Goal: Transaction & Acquisition: Book appointment/travel/reservation

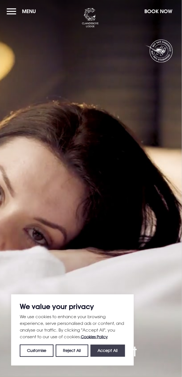
click at [111, 353] on button "Accept All" at bounding box center [108, 351] width 35 height 12
checkbox input "true"
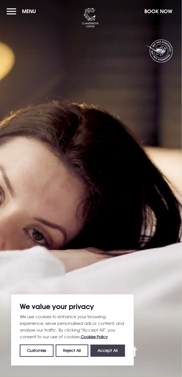
checkbox input "true"
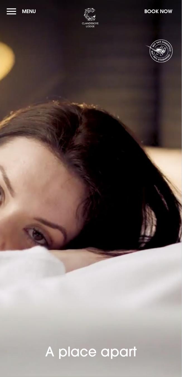
click at [158, 13] on button "Book Now" at bounding box center [159, 11] width 34 height 12
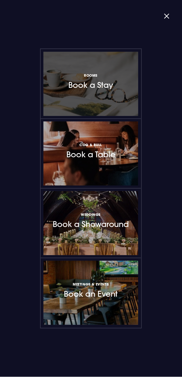
click at [103, 85] on h3 "Rooms Book a Stay" at bounding box center [91, 81] width 45 height 18
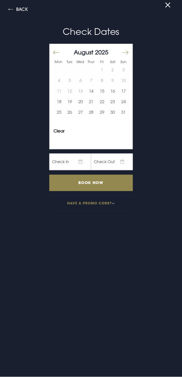
click at [128, 51] on button "Move forward to switch to the next month." at bounding box center [125, 53] width 7 height 12
click at [127, 52] on button "Move forward to switch to the next month." at bounding box center [125, 53] width 7 height 12
click at [60, 90] on button "13" at bounding box center [59, 91] width 11 height 11
click at [70, 93] on button "14" at bounding box center [69, 91] width 11 height 11
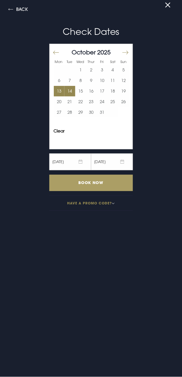
click at [98, 186] on input "Book Now" at bounding box center [91, 183] width 84 height 16
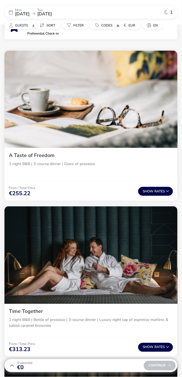
scroll to position [296, 0]
